Goal: Obtain resource: Obtain resource

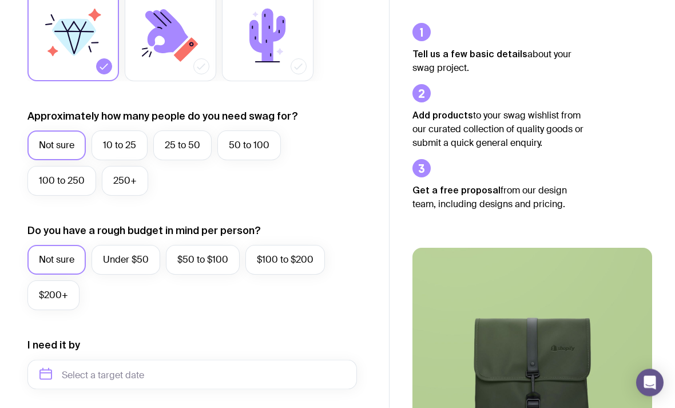
scroll to position [228, 0]
click at [137, 250] on label "Under $50" at bounding box center [125, 260] width 69 height 30
click at [0, 0] on input "Under $50" at bounding box center [0, 0] width 0 height 0
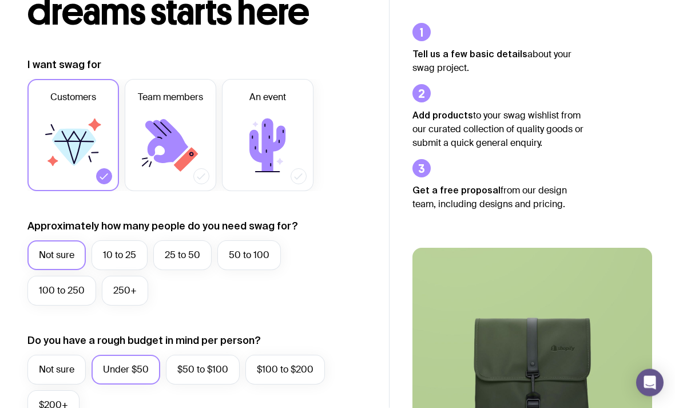
scroll to position [118, 0]
click at [191, 258] on label "25 to 50" at bounding box center [182, 255] width 58 height 30
click at [0, 0] on input "25 to 50" at bounding box center [0, 0] width 0 height 0
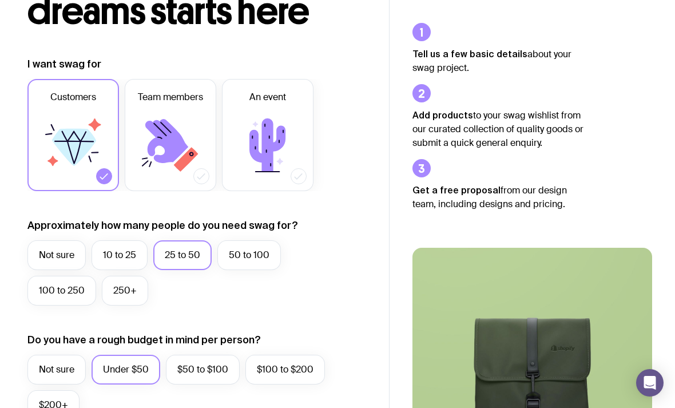
click at [158, 379] on label "Under $50" at bounding box center [125, 370] width 69 height 30
click at [0, 0] on input "Under $50" at bounding box center [0, 0] width 0 height 0
click at [186, 374] on label "$50 to $100" at bounding box center [203, 370] width 74 height 30
click at [0, 0] on input "$50 to $100" at bounding box center [0, 0] width 0 height 0
click at [188, 264] on label "25 to 50" at bounding box center [182, 255] width 58 height 30
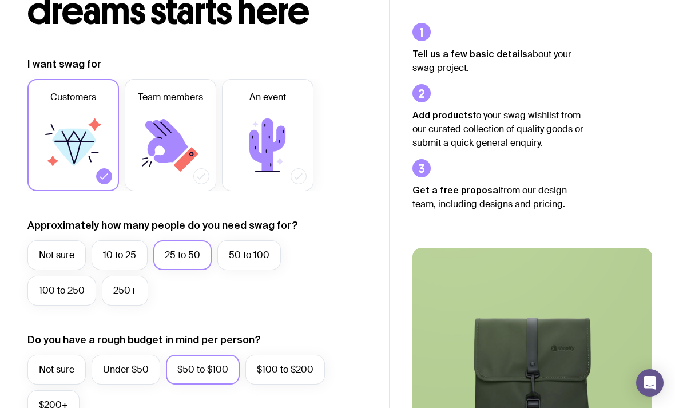
click at [0, 0] on input "25 to 50" at bounding box center [0, 0] width 0 height 0
click at [133, 262] on label "10 to 25" at bounding box center [119, 255] width 56 height 30
click at [0, 0] on input "10 to 25" at bounding box center [0, 0] width 0 height 0
click at [74, 260] on label "Not sure" at bounding box center [56, 255] width 58 height 30
click at [0, 0] on input "Not sure" at bounding box center [0, 0] width 0 height 0
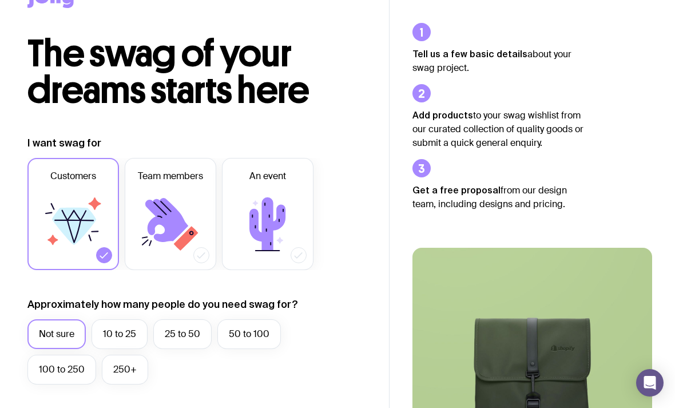
scroll to position [0, 0]
